Goal: Understand process/instructions: Learn about a topic

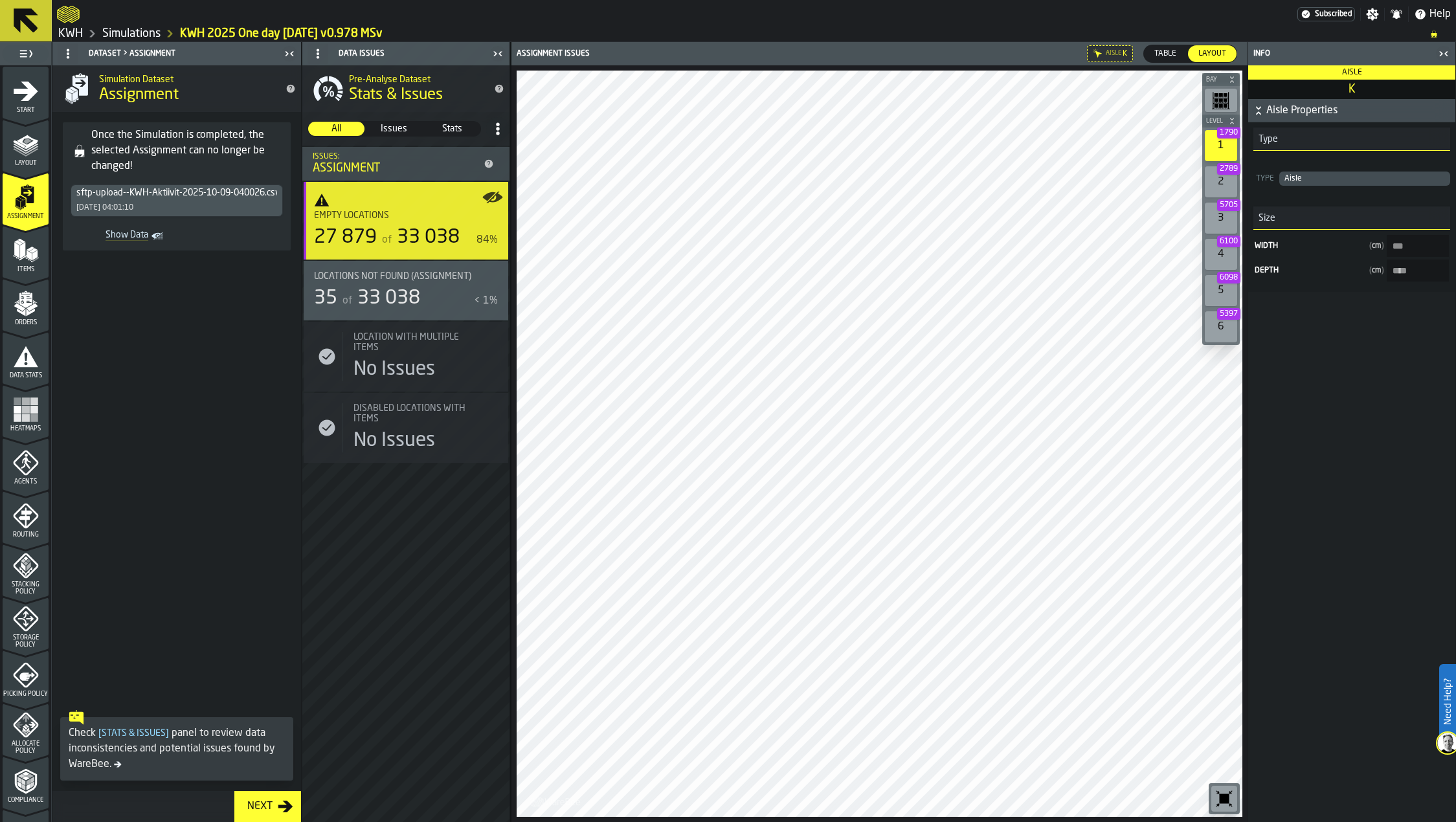
click at [29, 156] on icon "menu Layout" at bounding box center [26, 144] width 26 height 26
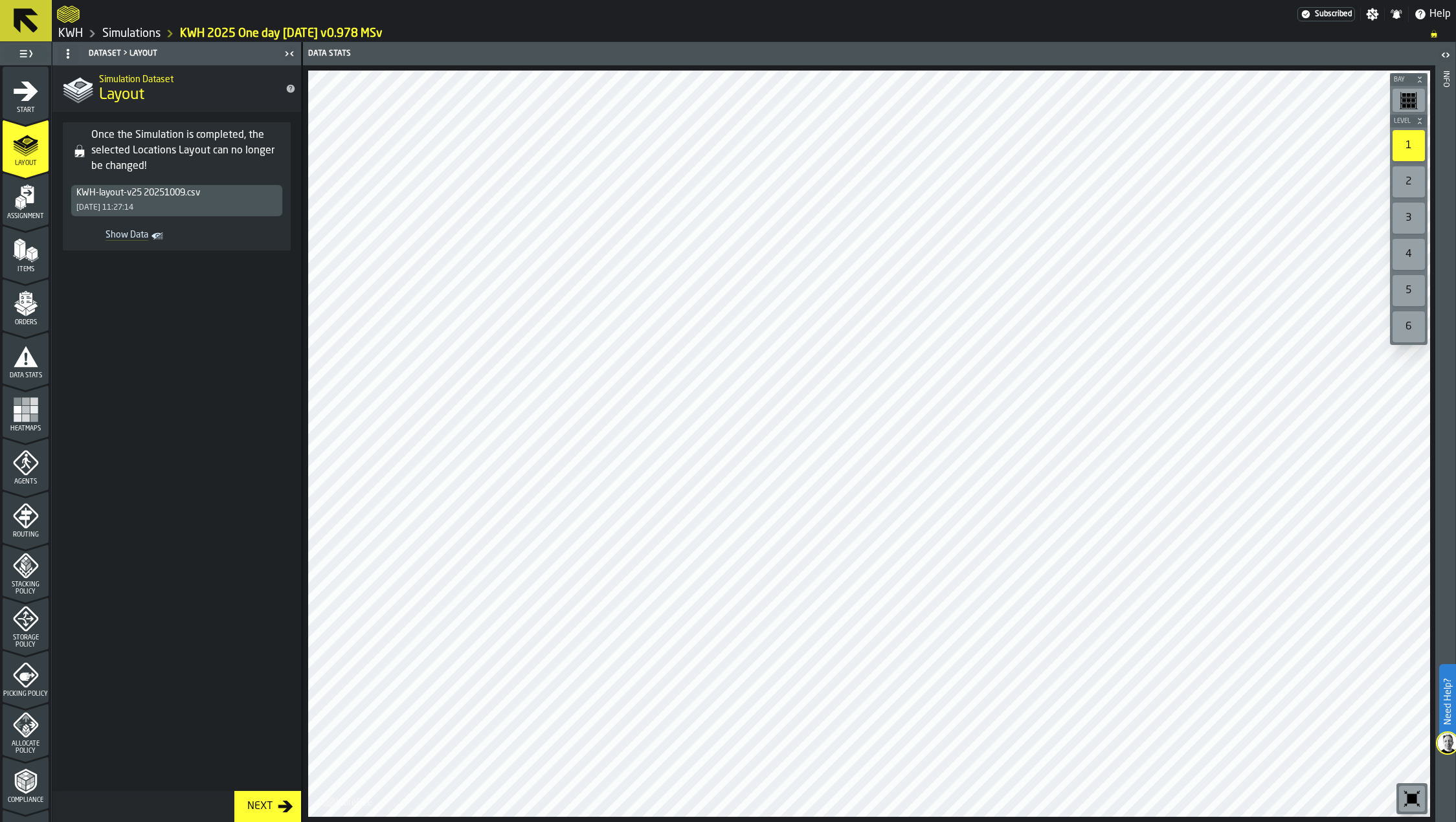
click at [1419, 178] on div "2" at bounding box center [1409, 181] width 33 height 31
click at [1408, 153] on div "1" at bounding box center [1409, 145] width 33 height 31
click at [1412, 180] on div "2" at bounding box center [1409, 181] width 33 height 31
click at [1410, 145] on div "1" at bounding box center [1409, 145] width 33 height 31
